Goal: Check status: Check status

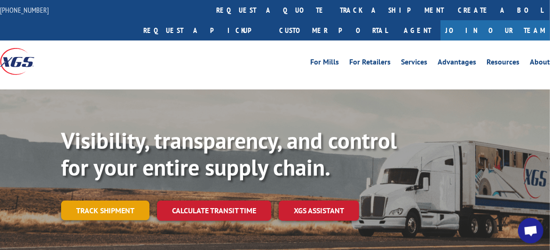
click at [112, 200] on link "Track shipment" at bounding box center [105, 210] width 88 height 20
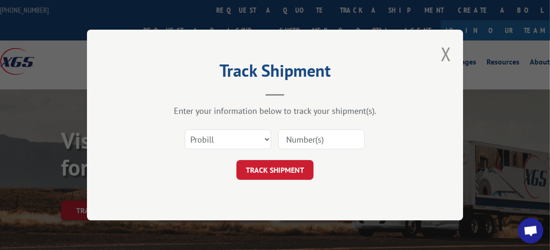
click at [304, 139] on input at bounding box center [321, 139] width 87 height 20
paste input "EFI00387923"
type input "EFI00387923"
click at [300, 168] on button "TRACK SHIPMENT" at bounding box center [275, 170] width 77 height 20
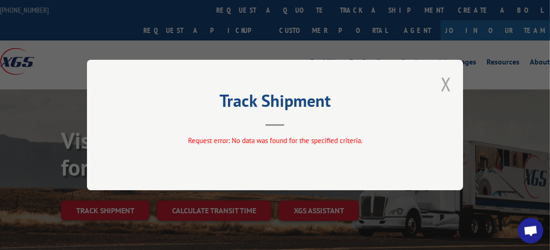
click at [449, 83] on button "Close modal" at bounding box center [446, 83] width 10 height 25
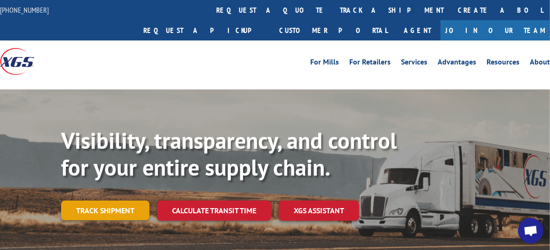
click at [133, 200] on link "Track shipment" at bounding box center [105, 210] width 88 height 20
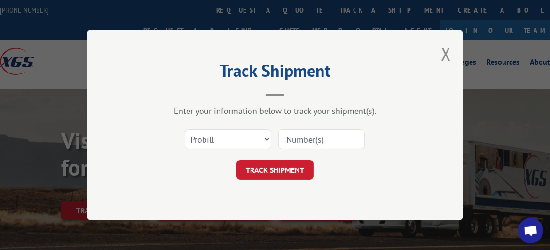
click at [311, 140] on input at bounding box center [321, 139] width 87 height 20
paste input "EFI00387923"
click at [311, 140] on input "EFI00387923" at bounding box center [321, 139] width 87 height 20
click at [288, 137] on input "EFI00387923" at bounding box center [321, 139] width 87 height 20
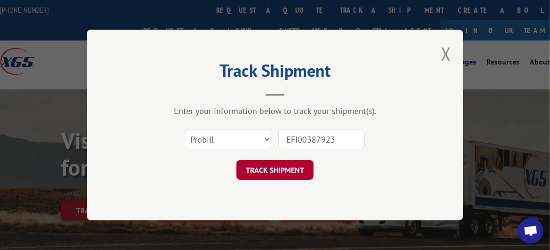
type input "EFI00387923"
click at [255, 171] on button "TRACK SHIPMENT" at bounding box center [275, 170] width 77 height 20
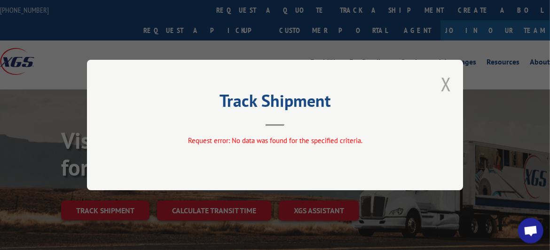
click at [445, 87] on button "Close modal" at bounding box center [446, 83] width 10 height 25
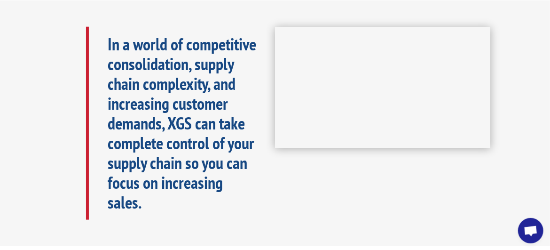
scroll to position [470, 0]
